Goal: Browse casually

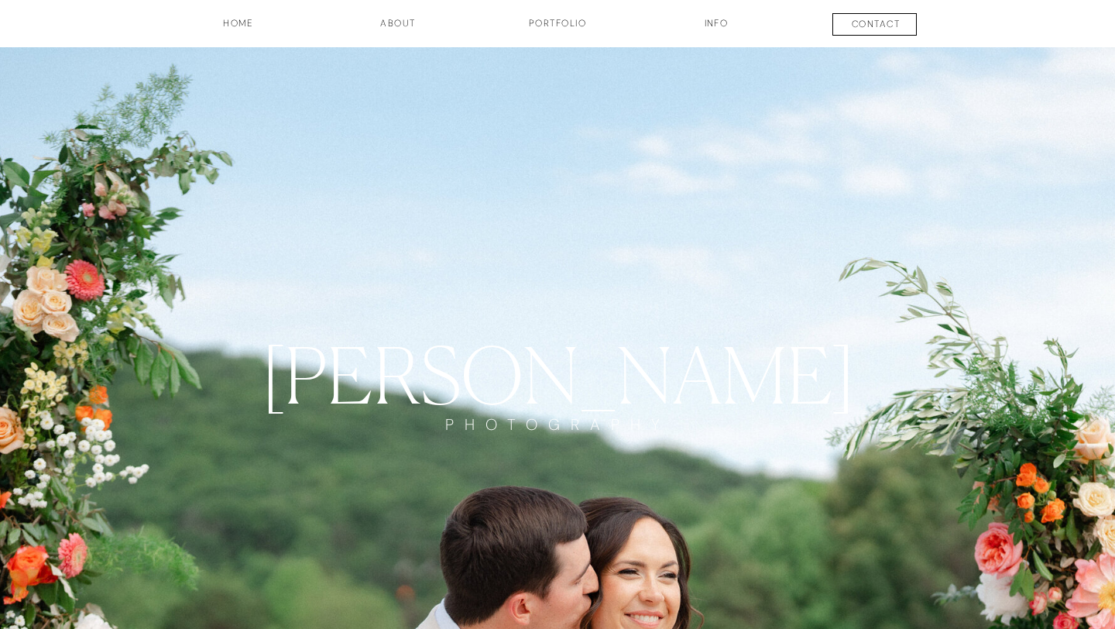
click at [547, 29] on h3 "Portfolio" at bounding box center [557, 29] width 115 height 26
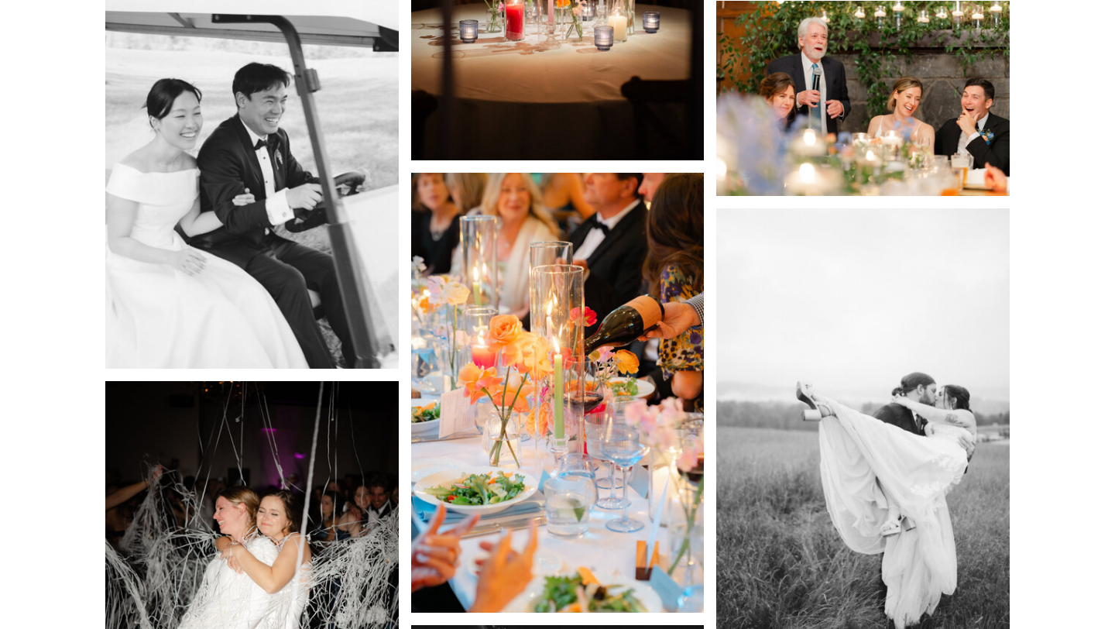
scroll to position [4576, 0]
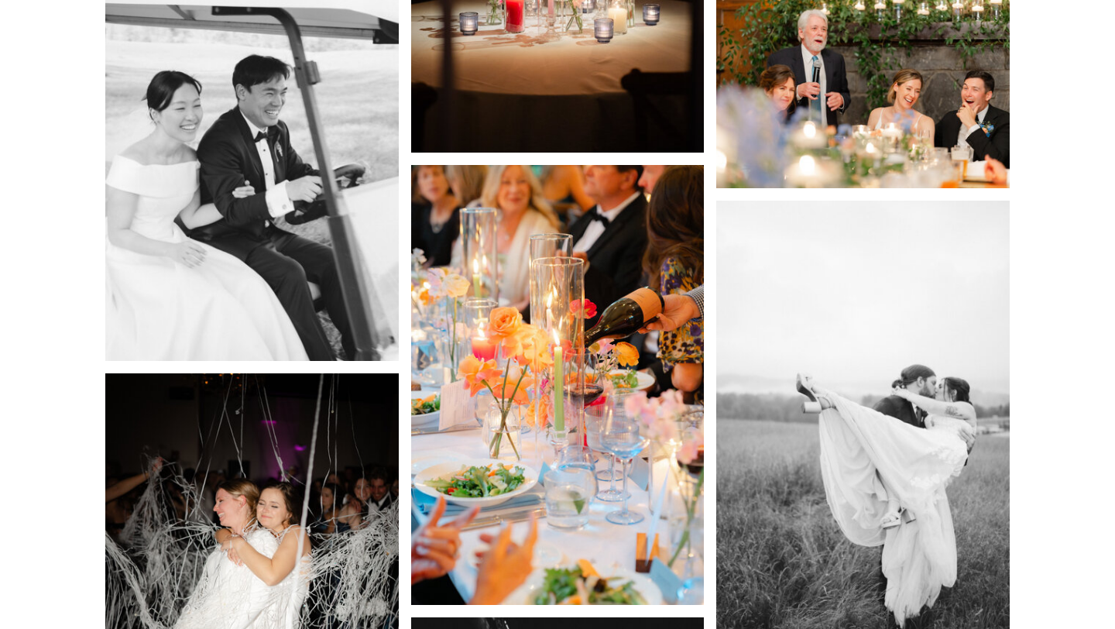
click at [574, 444] on img at bounding box center [558, 385] width 294 height 440
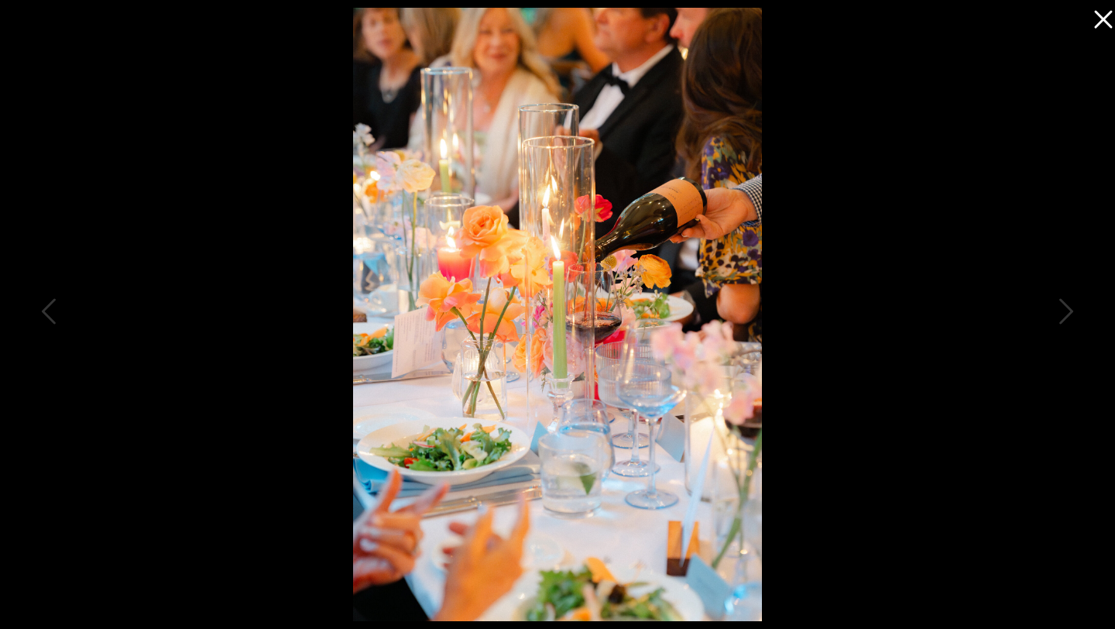
click at [1104, 23] on icon at bounding box center [1099, 15] width 31 height 31
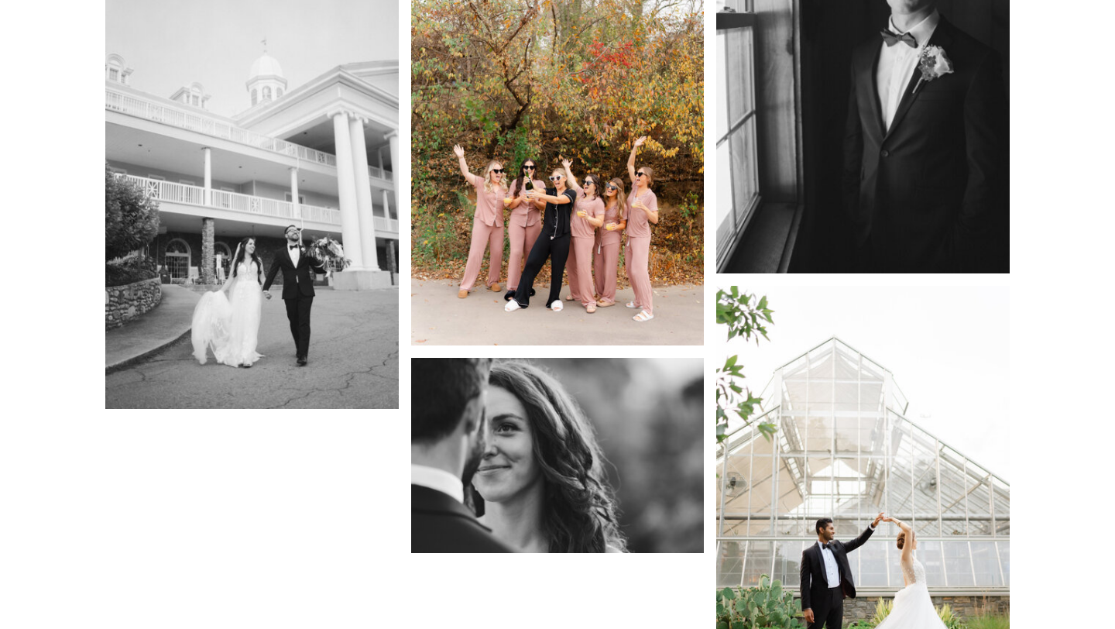
scroll to position [16452, 0]
